Goal: Answer question/provide support: Share knowledge or assist other users

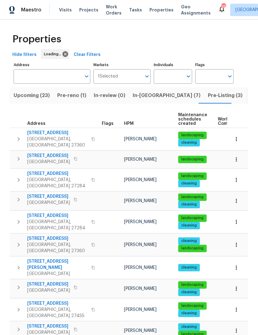
scroll to position [91, 0]
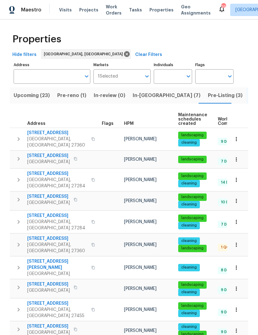
click at [173, 74] on input "Individuals" at bounding box center [167, 76] width 29 height 15
type input "Ken romain"
click at [179, 94] on li "[PERSON_NAME]" at bounding box center [172, 96] width 28 height 13
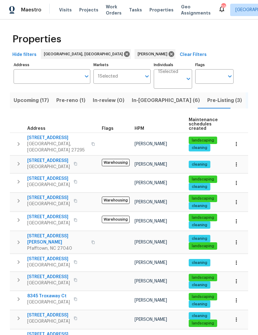
click at [79, 102] on span "Pre-reno (1)" at bounding box center [70, 100] width 29 height 9
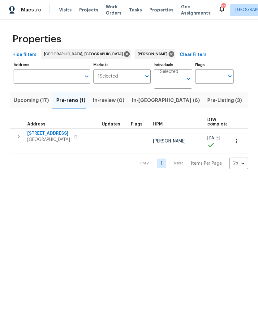
click at [142, 97] on span "In-reno (6)" at bounding box center [166, 100] width 68 height 9
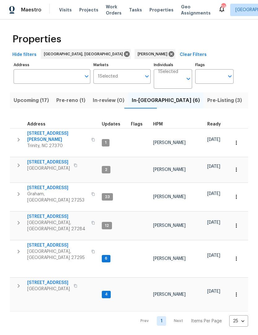
click at [48, 242] on span "113 Habersham Ct" at bounding box center [57, 245] width 60 height 6
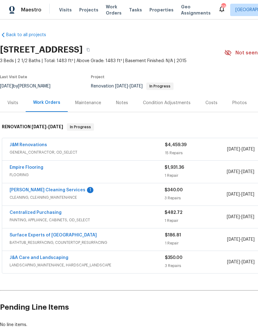
click at [21, 191] on link "[PERSON_NAME] Cleaning Services" at bounding box center [48, 190] width 76 height 4
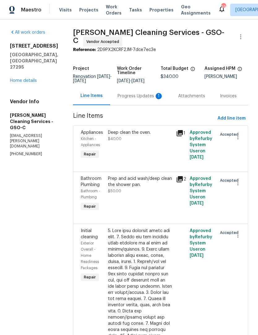
click at [117, 93] on div "Progress Updates 1" at bounding box center [140, 96] width 46 height 6
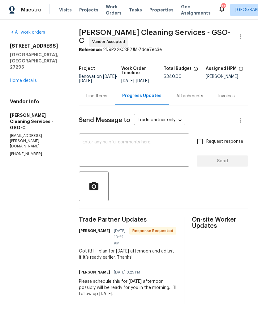
click at [23, 78] on link "Home details" at bounding box center [23, 80] width 27 height 4
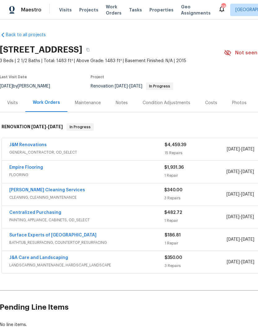
scroll to position [0, 0]
click at [30, 145] on link "J&M Renovations" at bounding box center [27, 145] width 37 height 4
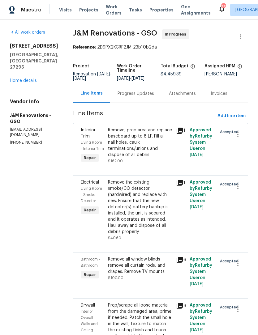
click at [135, 96] on div "Progress Updates" at bounding box center [135, 93] width 36 height 6
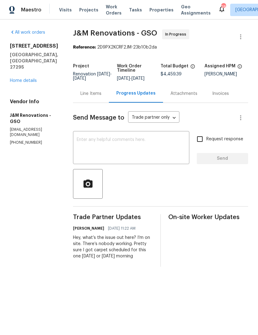
click at [26, 78] on link "Home details" at bounding box center [23, 80] width 27 height 4
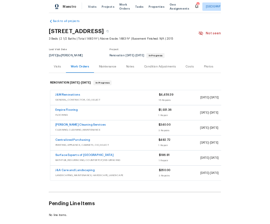
scroll to position [3, 0]
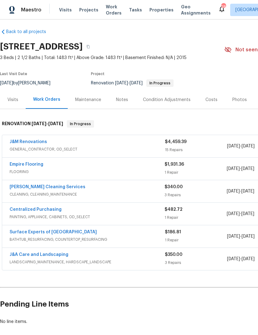
click at [16, 189] on link "DePascale Cleaning Services" at bounding box center [48, 187] width 76 height 4
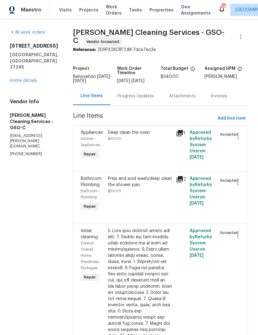
click at [128, 93] on div "Progress Updates" at bounding box center [135, 96] width 36 height 6
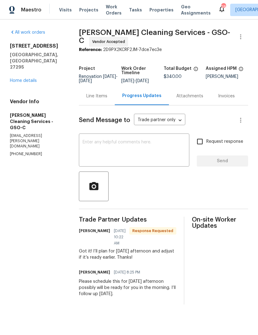
click at [117, 150] on textarea at bounding box center [133, 151] width 103 height 22
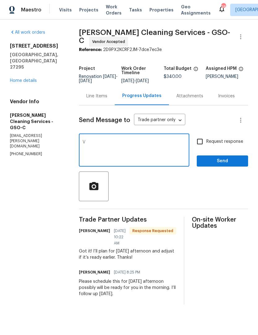
click at [126, 160] on textarea "V" at bounding box center [133, 151] width 103 height 22
type textarea "V"
click at [251, 138] on div "All work orders 113 Habersham Ct Lexington, NC 27295 Home details Vendor Info D…" at bounding box center [129, 166] width 258 height 295
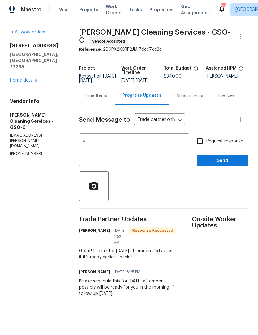
click at [116, 149] on textarea "V" at bounding box center [133, 151] width 103 height 22
type textarea "F"
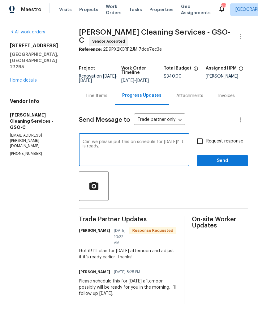
type textarea "Can we please put this on schedule for tomorrow? It is ready."
click at [203, 147] on input "Request response" at bounding box center [199, 141] width 13 height 13
checkbox input "true"
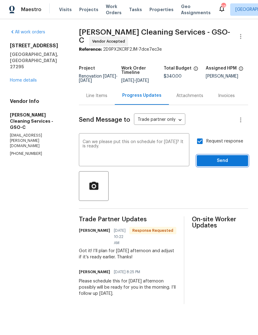
click at [220, 162] on span "Send" at bounding box center [221, 161] width 41 height 8
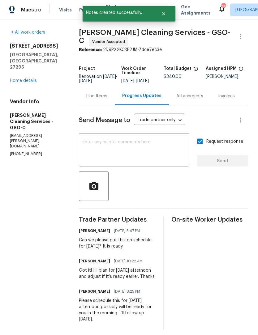
scroll to position [0, 0]
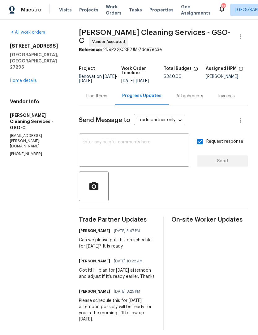
click at [21, 78] on link "Home details" at bounding box center [23, 80] width 27 height 4
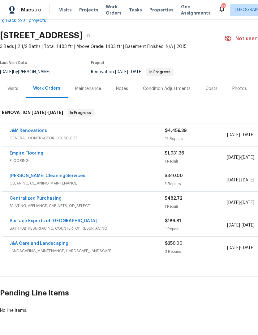
scroll to position [14, 0]
click at [24, 174] on link "DePascale Cleaning Services" at bounding box center [48, 176] width 76 height 4
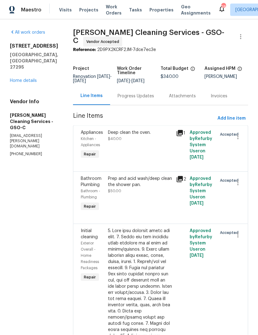
click at [120, 96] on div "Progress Updates" at bounding box center [135, 96] width 36 height 6
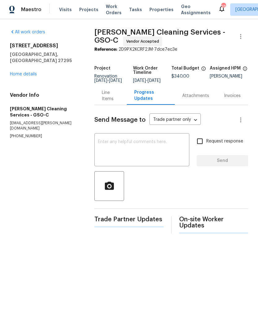
click at [123, 156] on textarea at bounding box center [141, 151] width 87 height 22
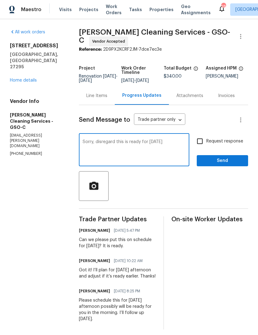
type textarea "Sorry, disregard this is ready for Tuesday"
click at [199, 148] on input "Request response" at bounding box center [199, 141] width 13 height 13
checkbox input "true"
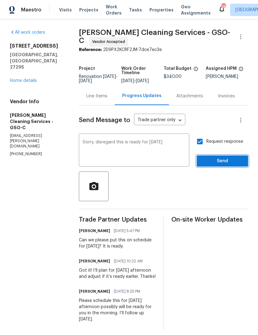
click at [222, 165] on span "Send" at bounding box center [221, 161] width 41 height 8
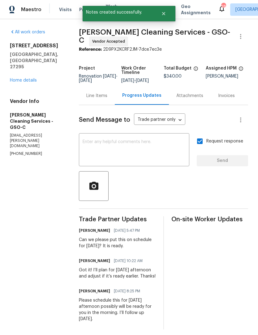
scroll to position [0, 0]
click at [30, 78] on link "Home details" at bounding box center [23, 80] width 27 height 4
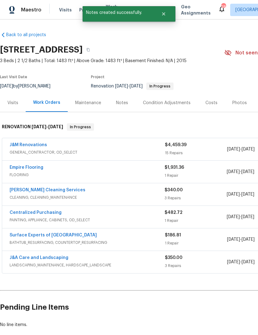
click at [35, 169] on link "Empire Flooring" at bounding box center [27, 167] width 34 height 4
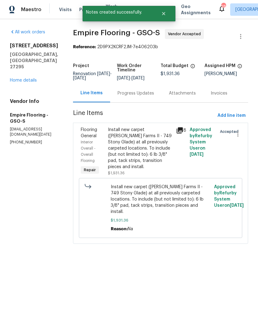
click at [141, 101] on div "Progress Updates" at bounding box center [135, 93] width 51 height 18
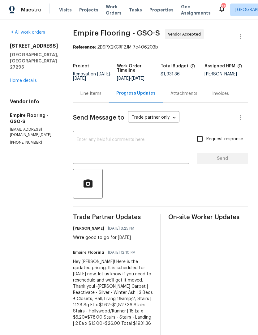
scroll to position [0, 0]
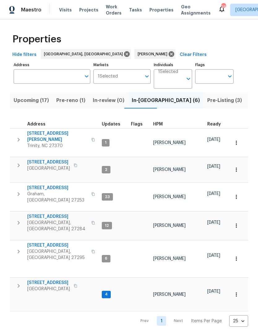
click at [25, 103] on span "Upcoming (17)" at bounding box center [31, 100] width 35 height 9
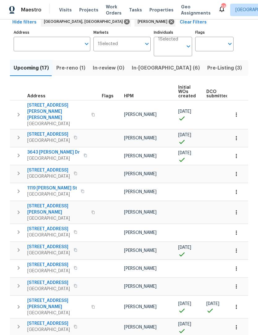
scroll to position [32, 0]
